Goal: Information Seeking & Learning: Compare options

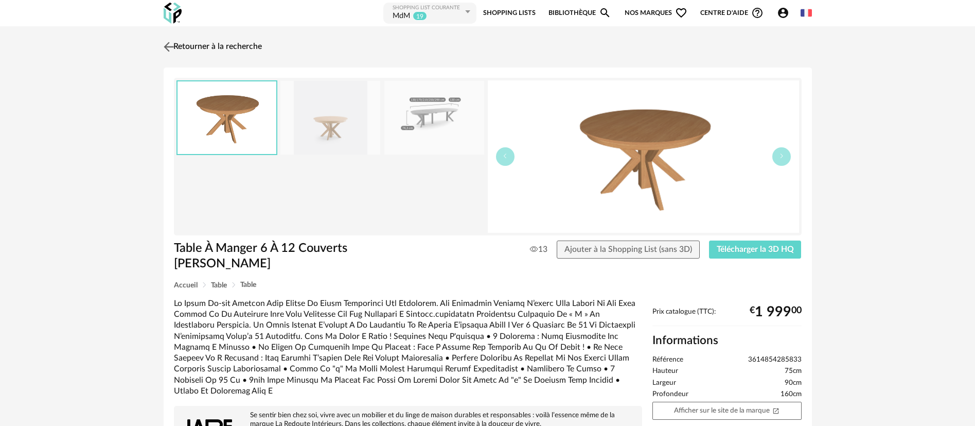
click at [208, 39] on link "Retourner à la recherche" at bounding box center [211, 47] width 101 height 23
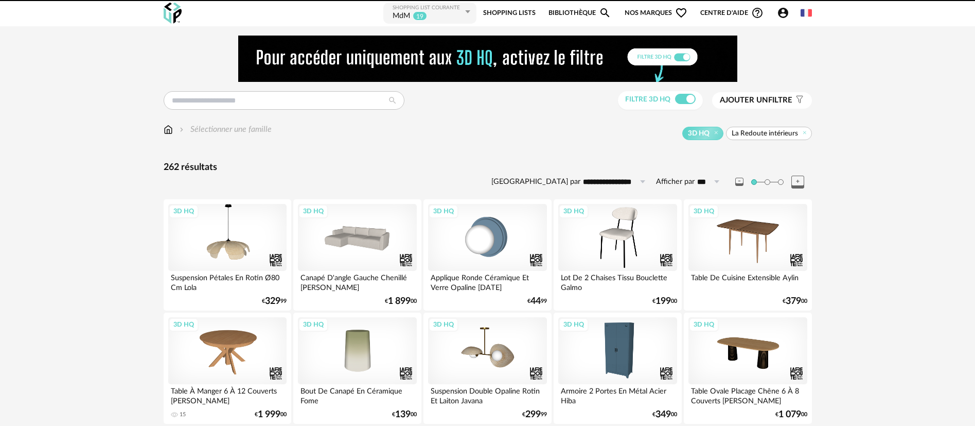
scroll to position [34, 0]
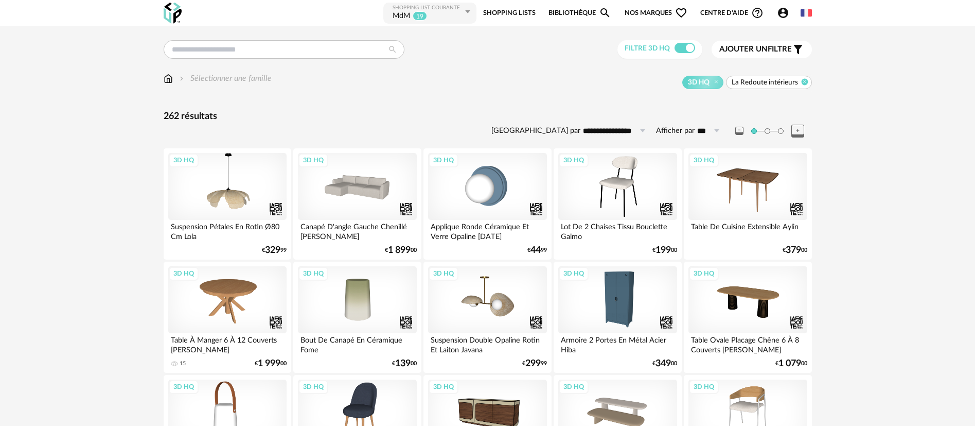
click at [806, 83] on icon at bounding box center [804, 81] width 7 height 7
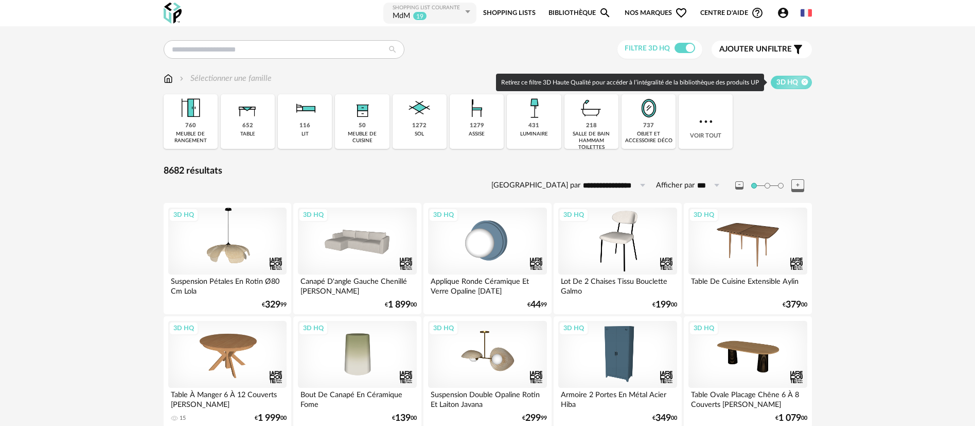
click at [808, 81] on icon at bounding box center [804, 81] width 7 height 7
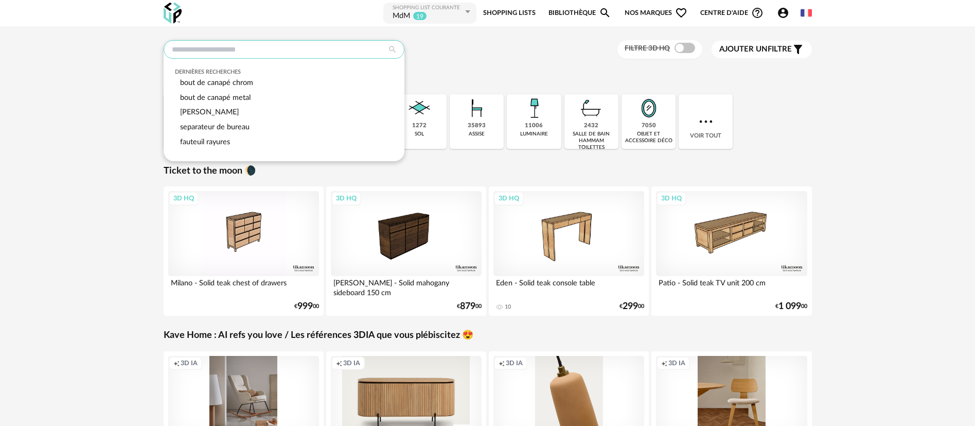
click at [321, 47] on input "text" at bounding box center [284, 49] width 241 height 19
click at [662, 17] on span "Nos marques Heart Outline icon" at bounding box center [656, 13] width 63 height 23
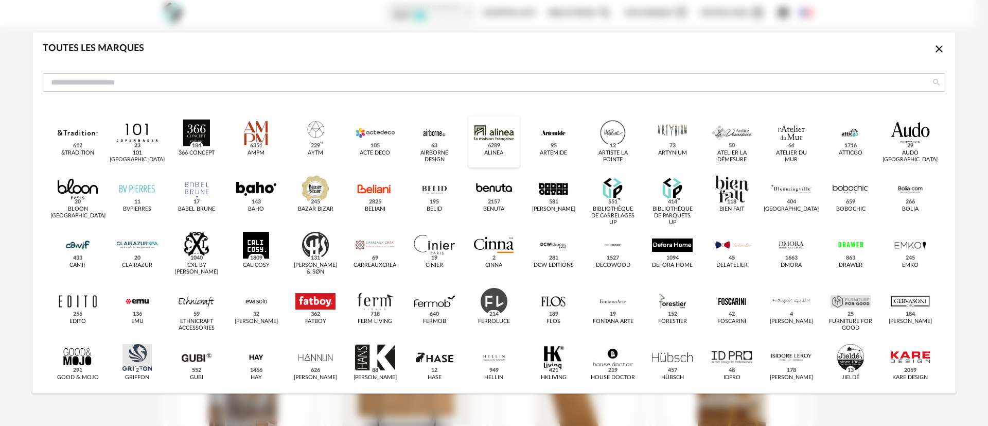
click at [481, 140] on div "dialog" at bounding box center [494, 132] width 40 height 27
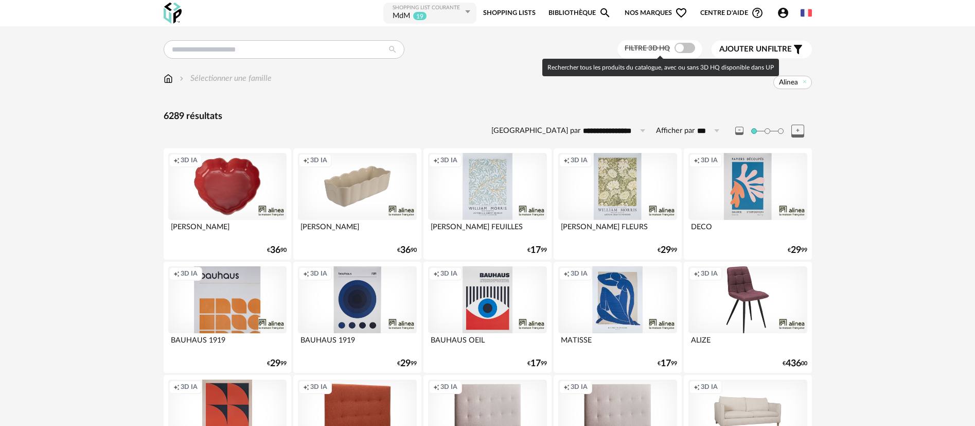
click at [685, 46] on span at bounding box center [685, 48] width 21 height 10
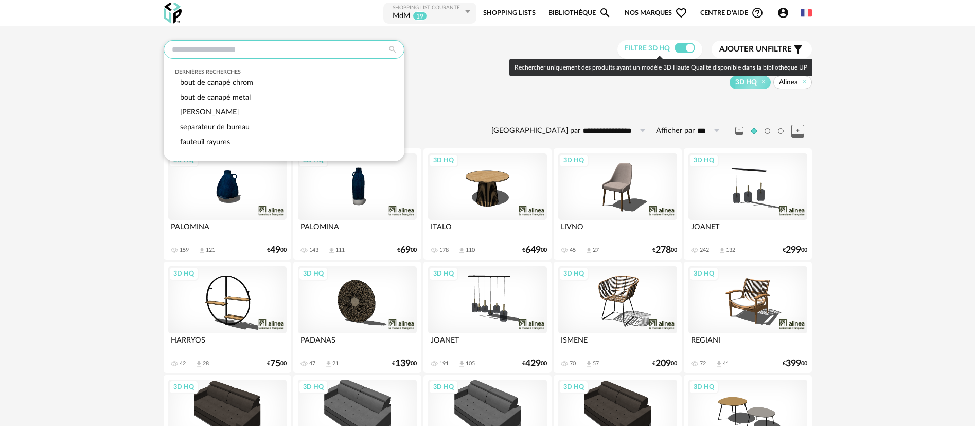
click at [251, 56] on input "text" at bounding box center [284, 49] width 241 height 19
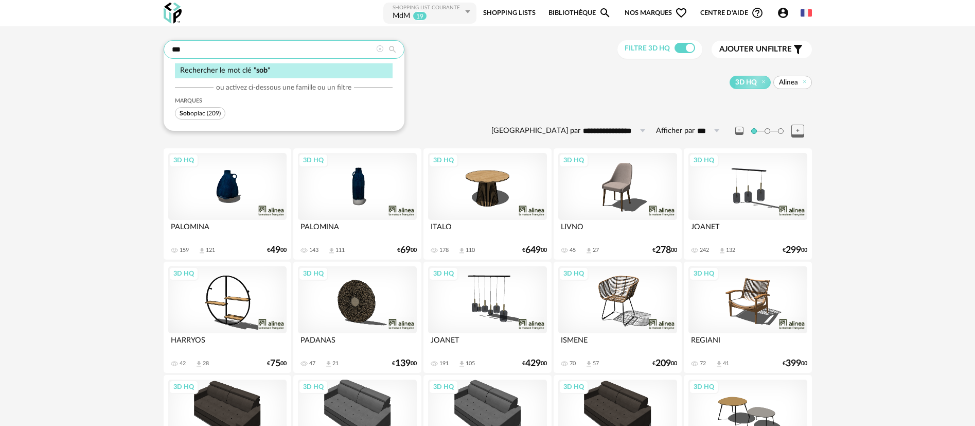
type input "***"
click at [207, 112] on span "(209)" at bounding box center [214, 113] width 14 height 6
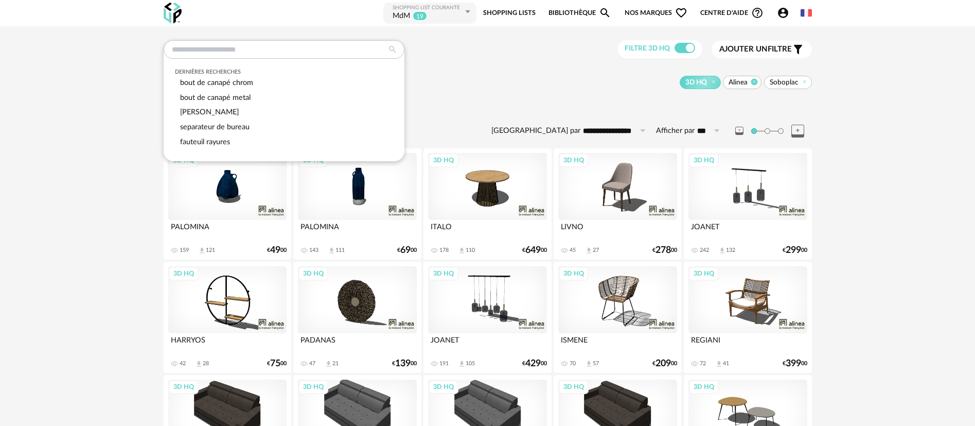
click at [755, 81] on icon at bounding box center [754, 81] width 7 height 7
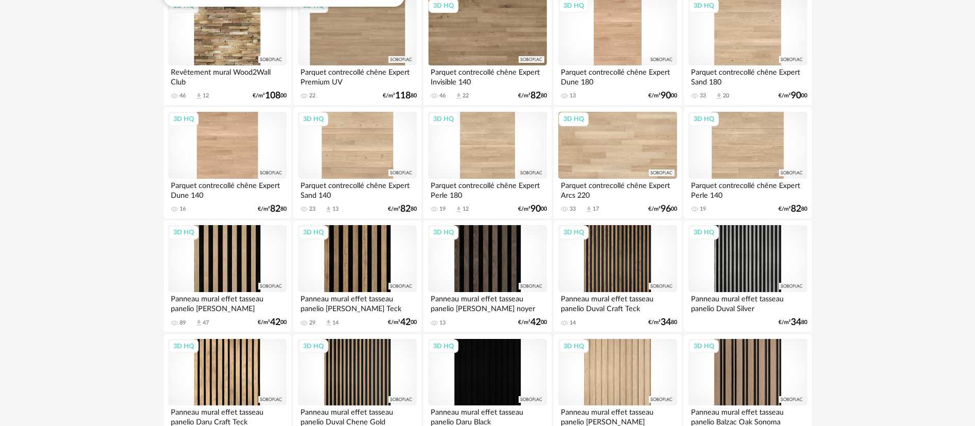
scroll to position [232, 0]
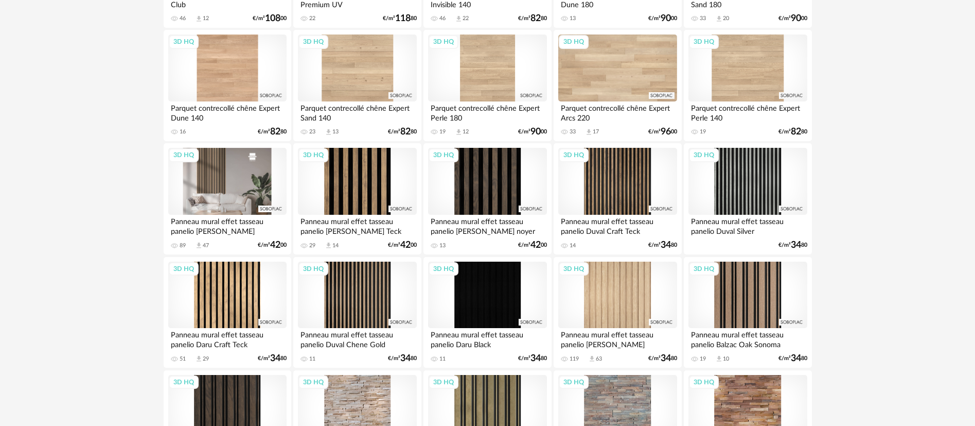
click at [222, 178] on div "3D HQ" at bounding box center [227, 181] width 118 height 67
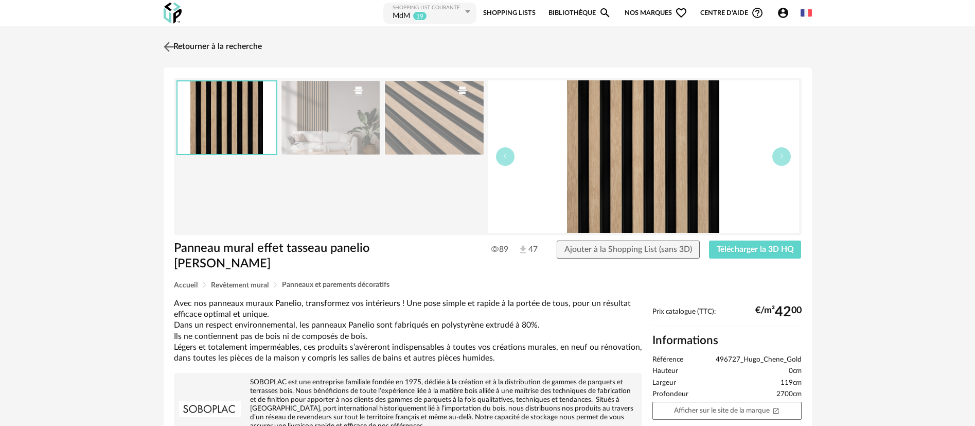
click at [254, 43] on link "Retourner à la recherche" at bounding box center [211, 47] width 101 height 23
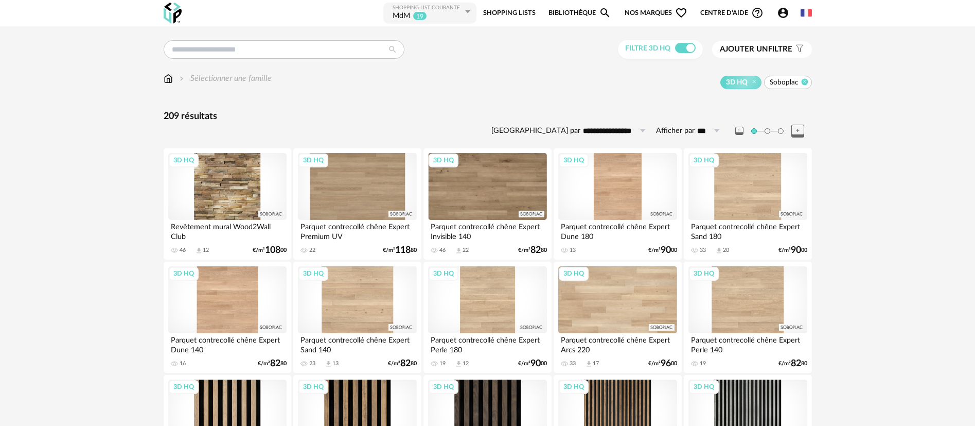
click at [802, 83] on icon at bounding box center [804, 81] width 7 height 7
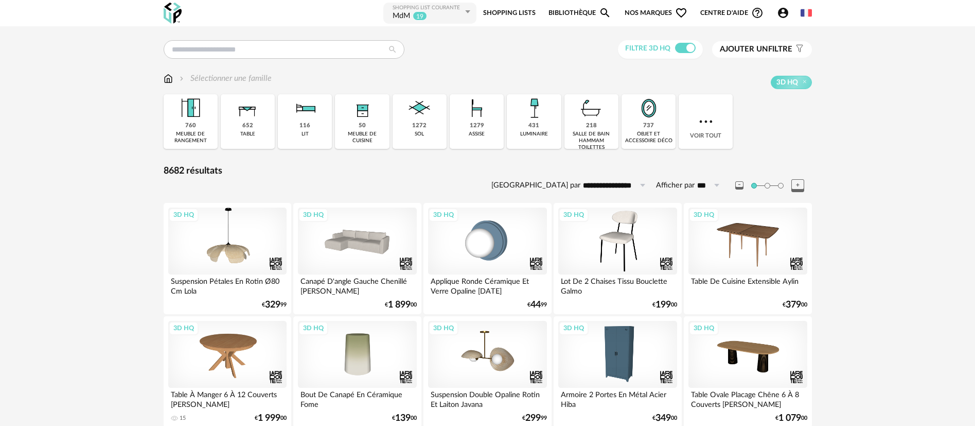
click at [639, 16] on span "Nos marques Heart Outline icon" at bounding box center [656, 13] width 63 height 23
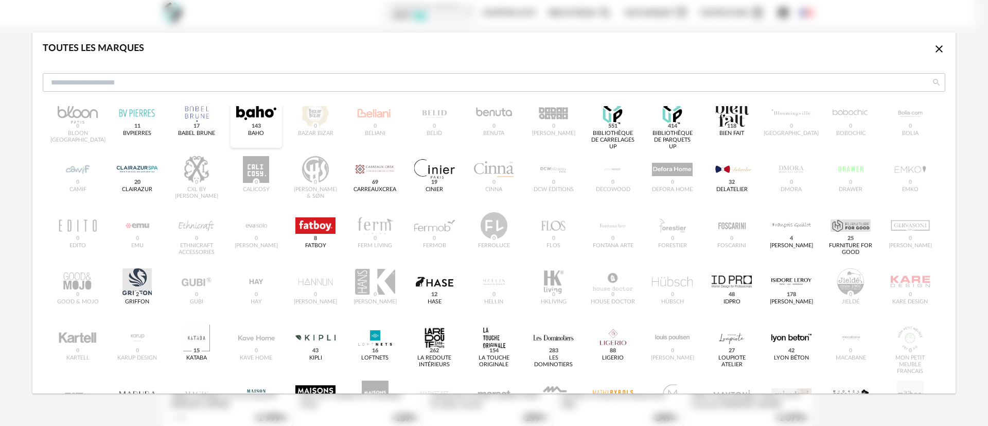
scroll to position [154, 0]
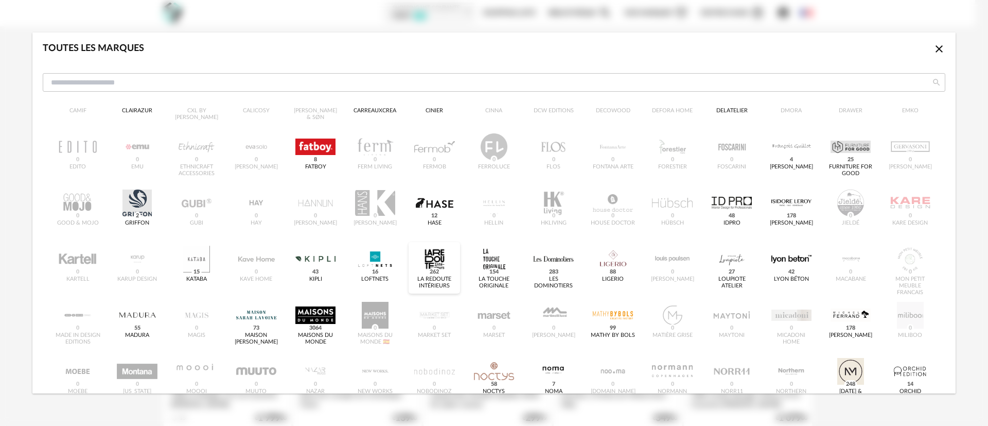
click at [433, 261] on div "dialog" at bounding box center [434, 258] width 40 height 27
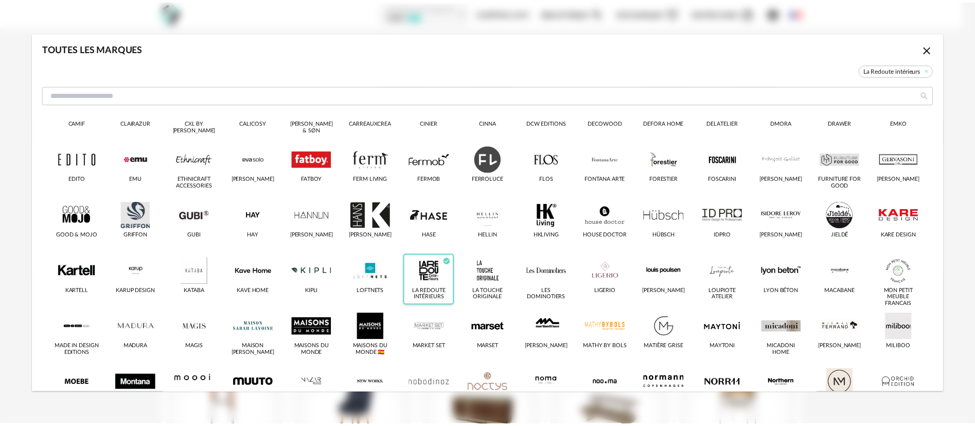
scroll to position [167, 0]
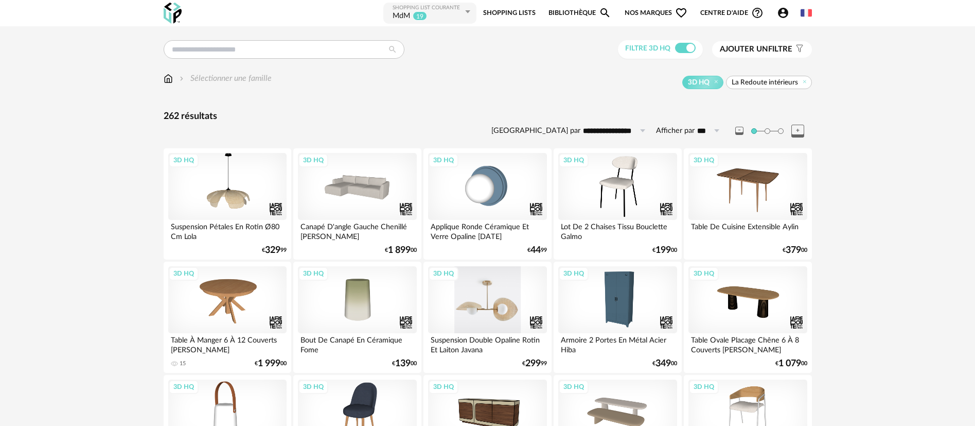
click at [493, 307] on div "3D HQ" at bounding box center [487, 299] width 118 height 67
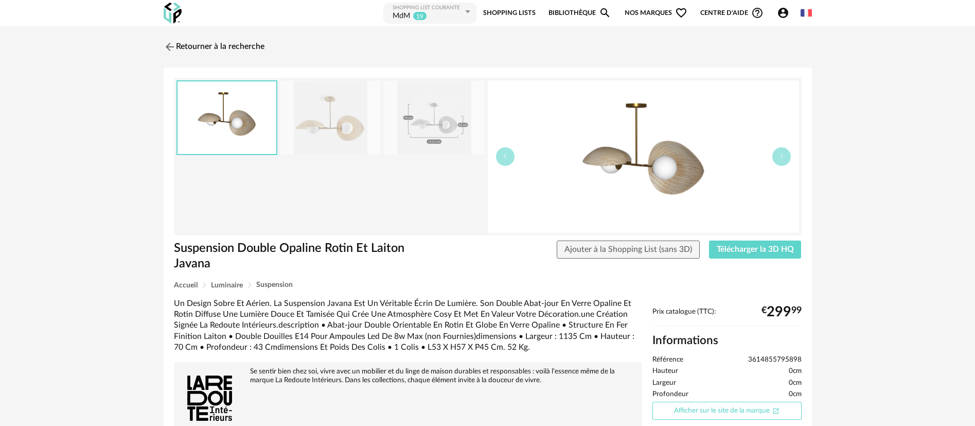
click at [749, 412] on link "Afficher sur le site de la marque Open In New icon" at bounding box center [727, 410] width 149 height 18
click at [220, 45] on link "Retourner à la recherche" at bounding box center [211, 47] width 101 height 23
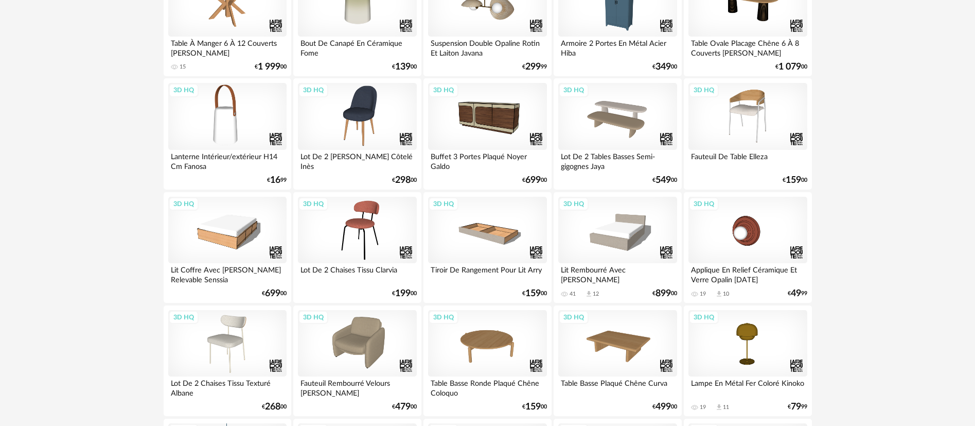
scroll to position [309, 0]
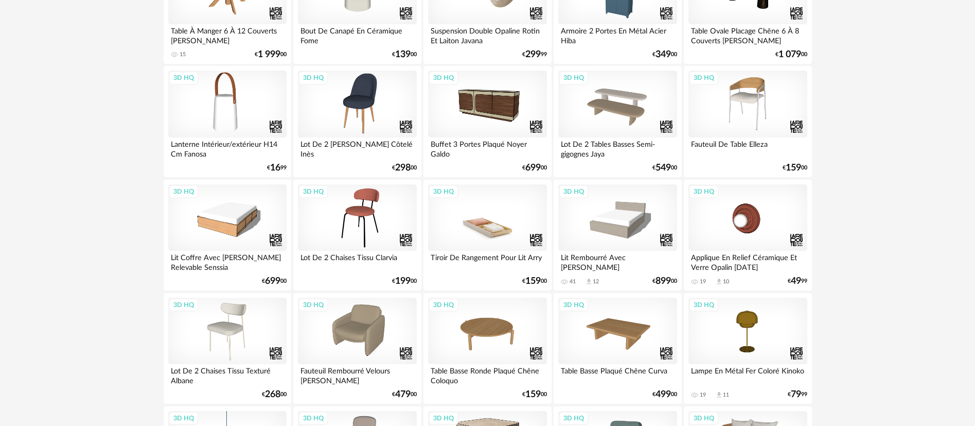
click at [488, 224] on div "3D HQ" at bounding box center [487, 217] width 118 height 67
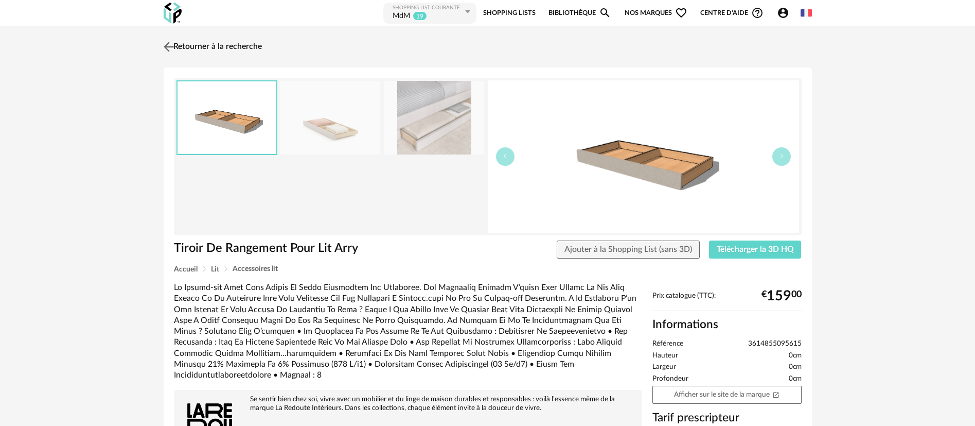
click at [215, 41] on link "Retourner à la recherche" at bounding box center [211, 47] width 101 height 23
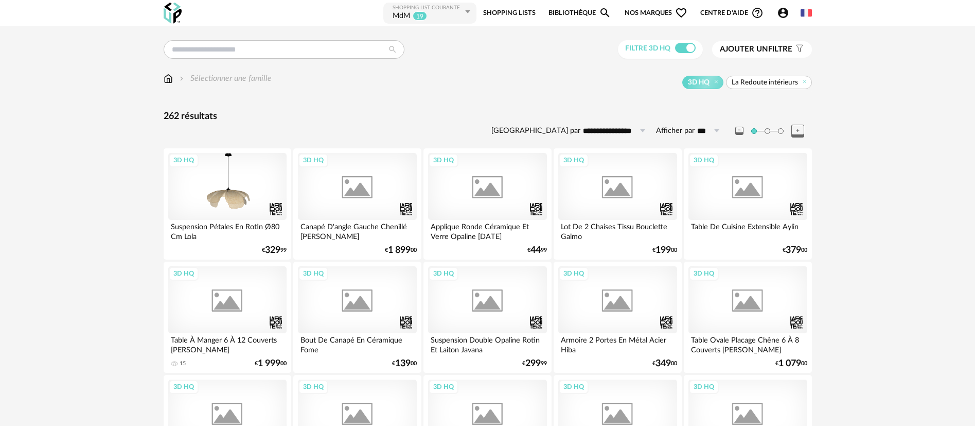
scroll to position [309, 0]
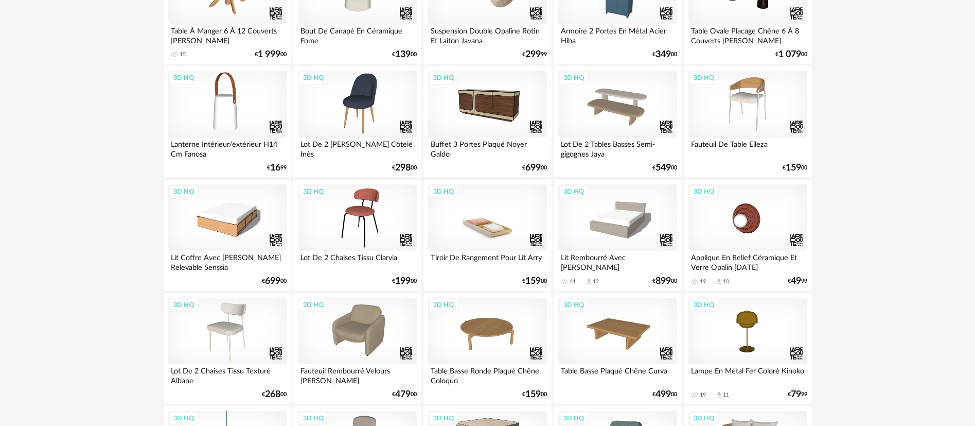
click at [471, 232] on div "3D HQ" at bounding box center [487, 217] width 118 height 67
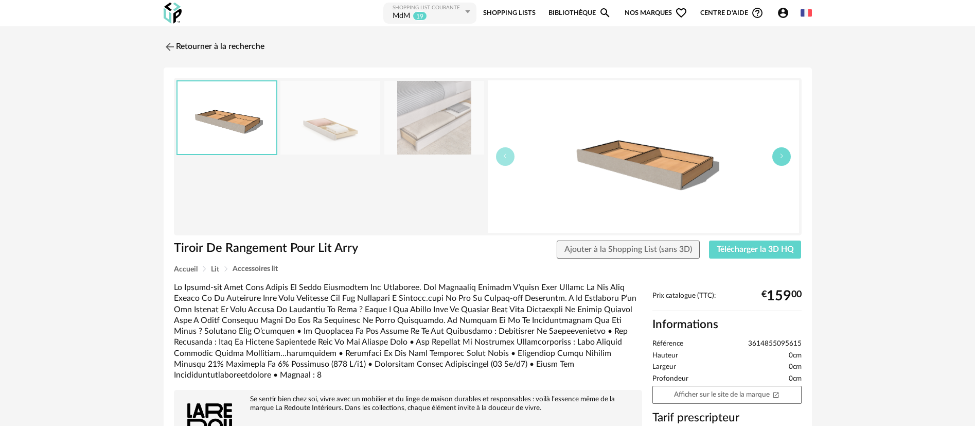
click at [778, 160] on button "button" at bounding box center [781, 156] width 19 height 19
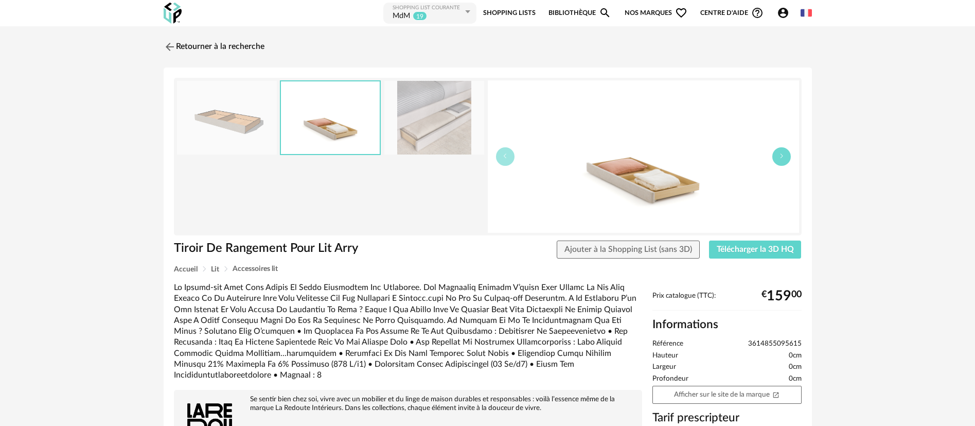
click at [778, 160] on button "button" at bounding box center [781, 156] width 19 height 19
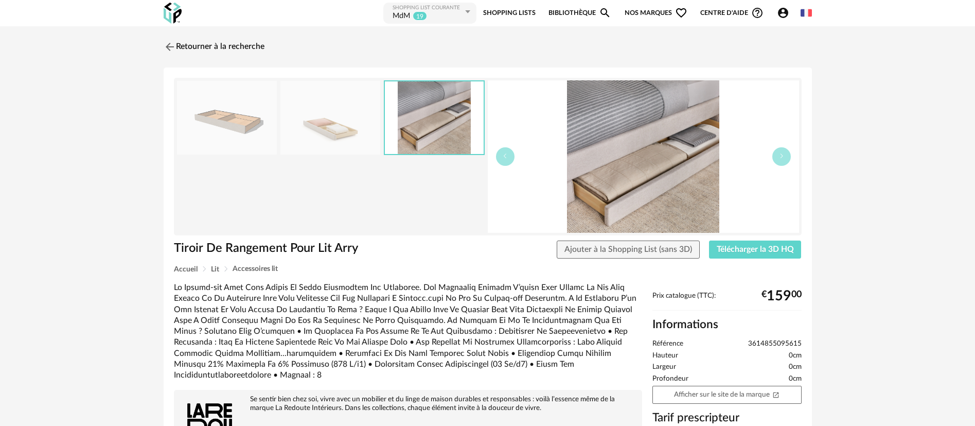
click at [78, 199] on div "Retourner à la recherche Tiroir De Rangement Pour Lit Arry Tiroir De Rangement …" at bounding box center [487, 334] width 975 height 617
click at [213, 50] on link "Retourner à la recherche" at bounding box center [211, 47] width 101 height 23
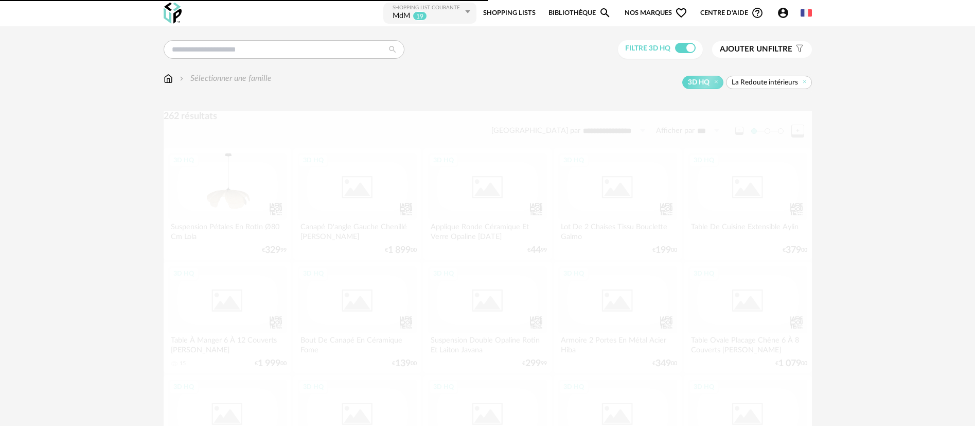
scroll to position [309, 0]
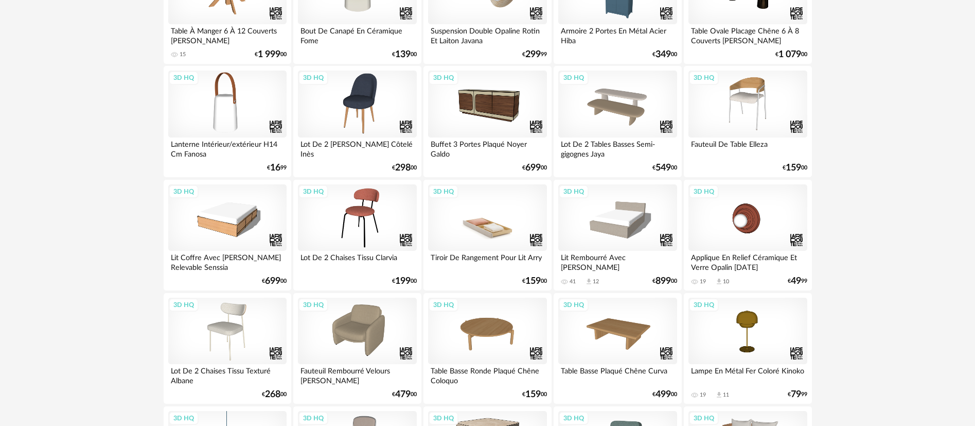
click at [491, 235] on div "3D HQ" at bounding box center [487, 217] width 118 height 67
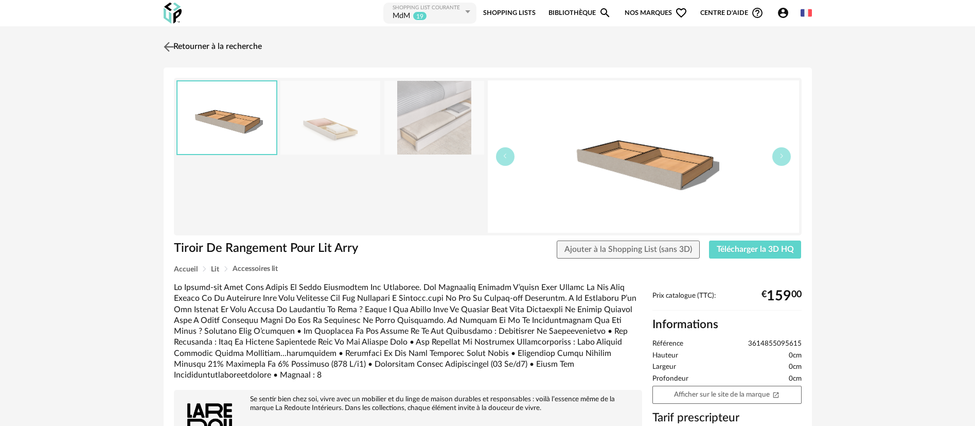
click at [166, 46] on img at bounding box center [168, 46] width 15 height 15
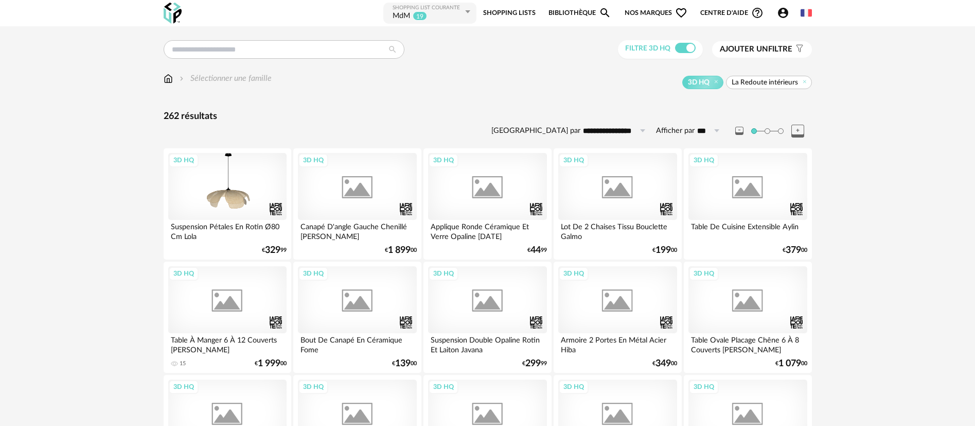
scroll to position [309, 0]
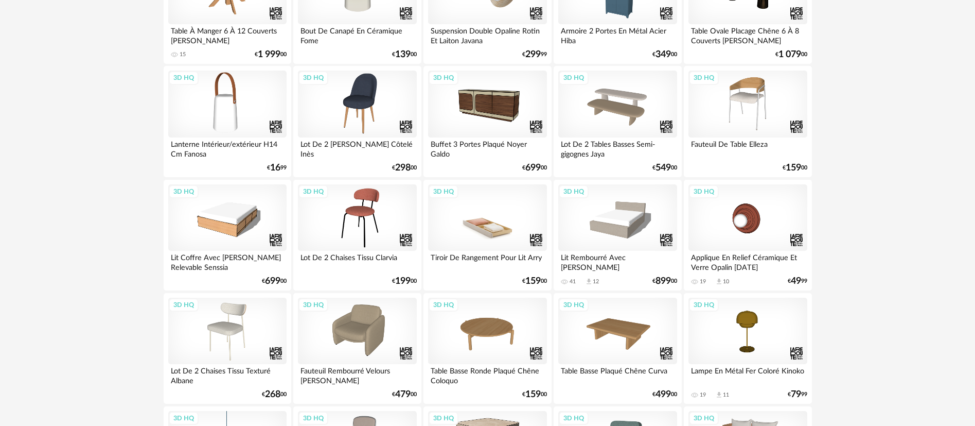
click at [502, 225] on div "3D HQ" at bounding box center [487, 217] width 118 height 67
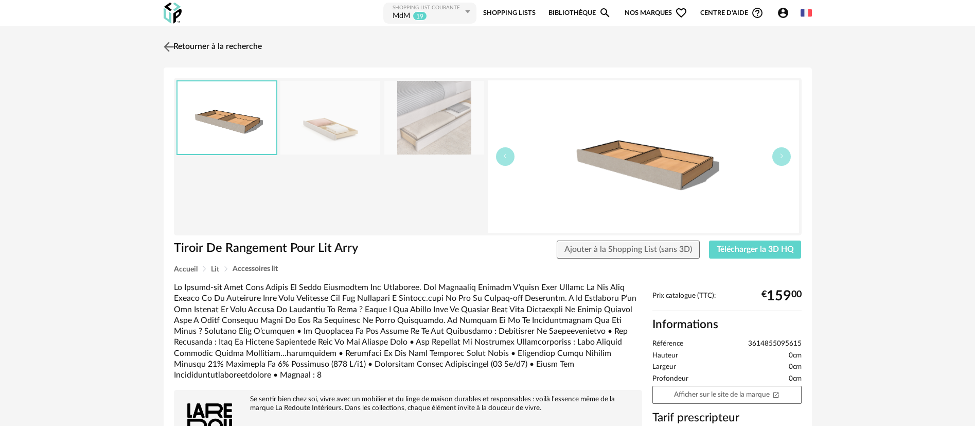
click at [231, 46] on link "Retourner à la recherche" at bounding box center [211, 47] width 101 height 23
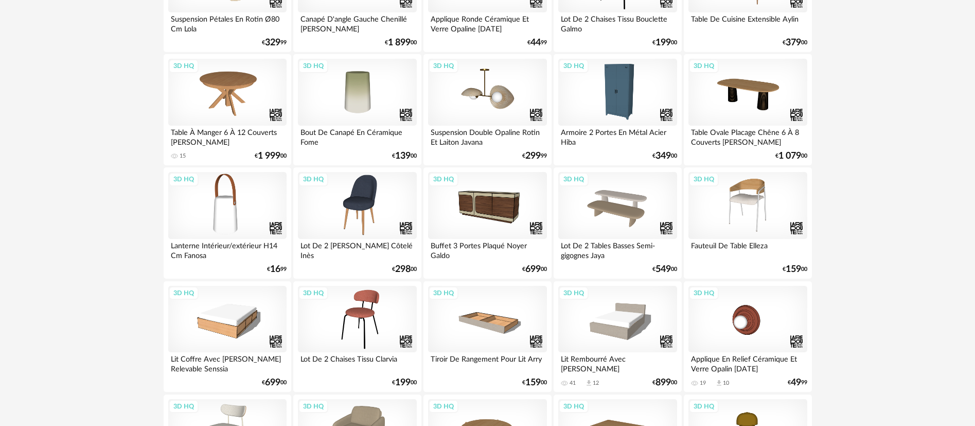
scroll to position [232, 0]
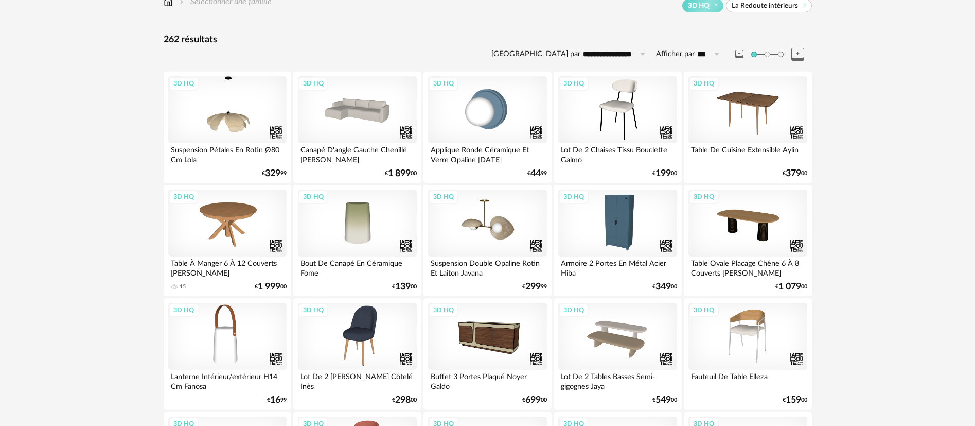
scroll to position [0, 0]
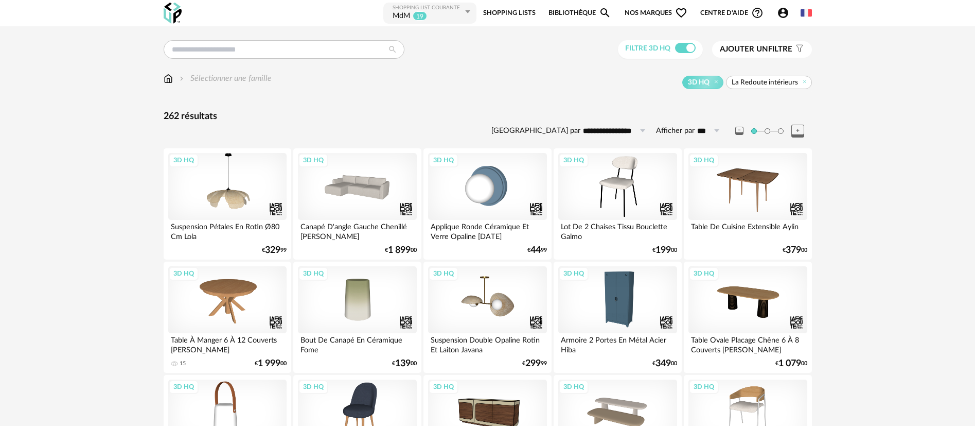
click at [657, 12] on span "Nos marques Heart Outline icon" at bounding box center [656, 13] width 63 height 23
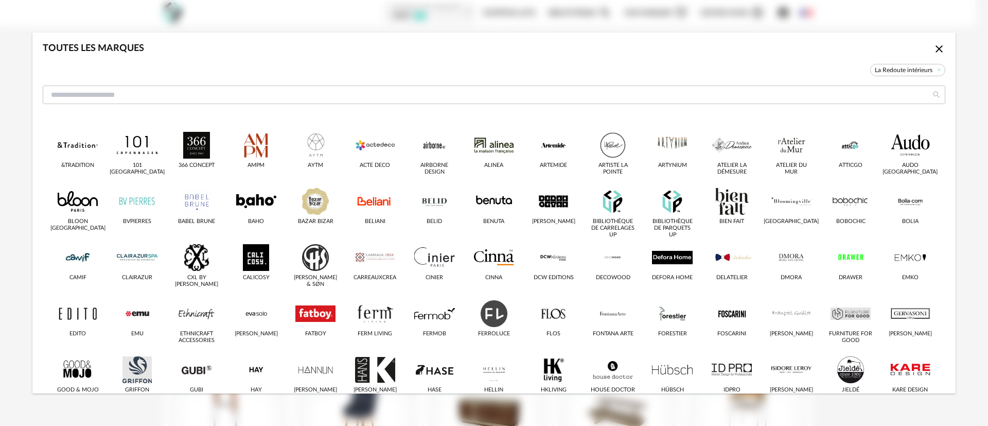
click at [933, 52] on icon "Close icon" at bounding box center [939, 49] width 12 height 12
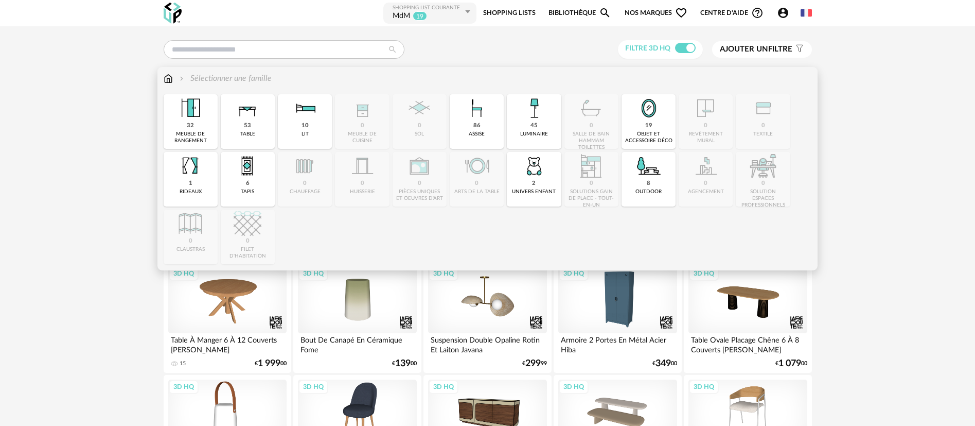
click at [165, 79] on img at bounding box center [168, 79] width 9 height 12
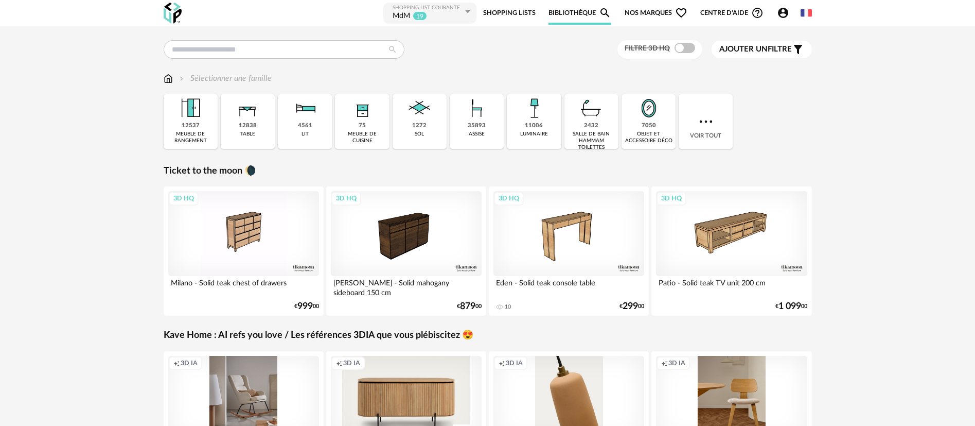
click at [651, 10] on span "Nos marques Heart Outline icon" at bounding box center [656, 13] width 63 height 23
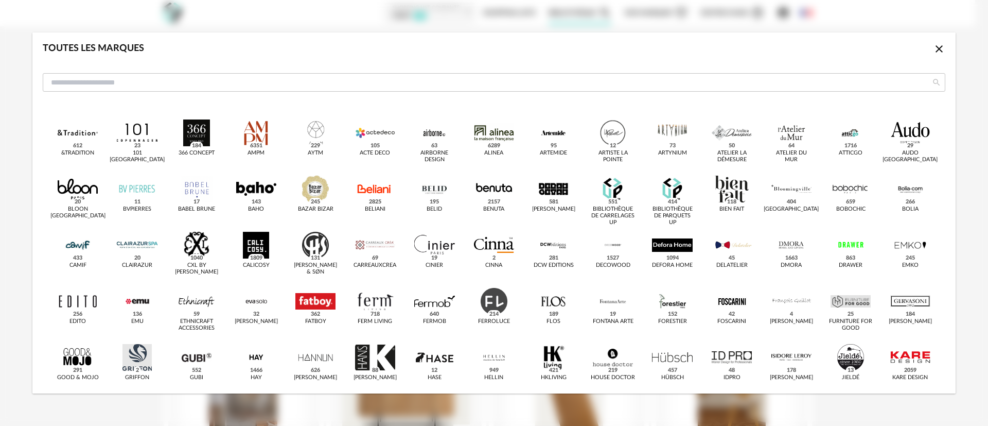
click at [307, 24] on div "Toutes les marques Close icon &tradition 612 101 Copenhagen 23 366 Concept 184 …" at bounding box center [494, 213] width 988 height 426
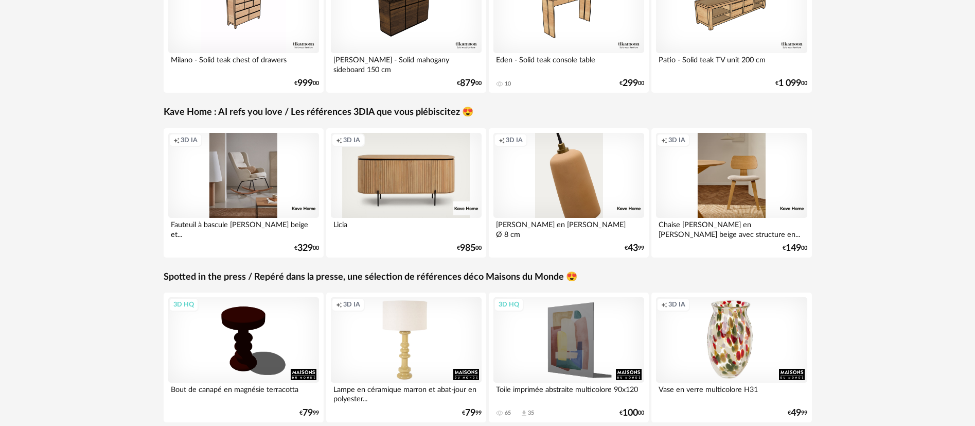
scroll to position [232, 0]
